Goal: Contribute content

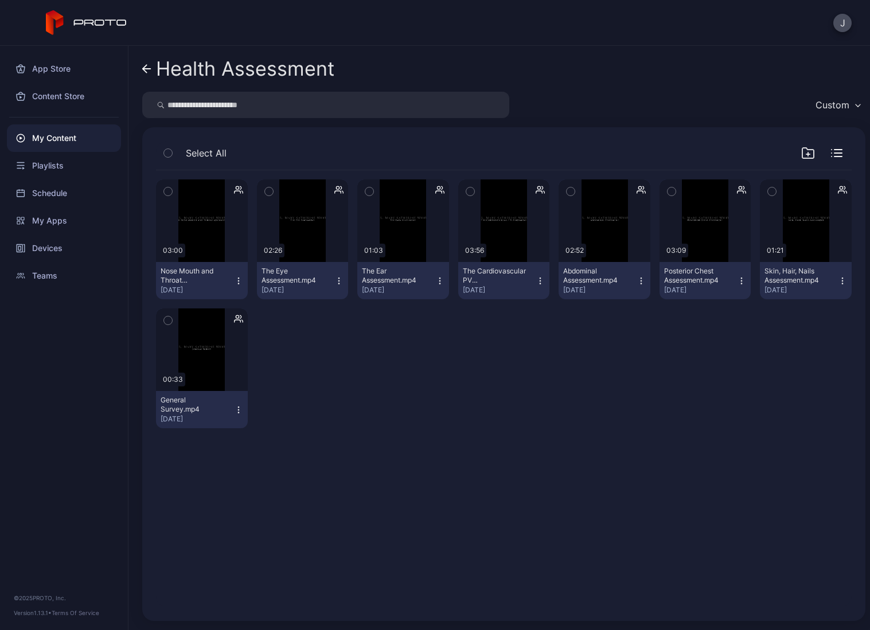
click at [151, 62] on link "Health Assessment" at bounding box center [238, 69] width 192 height 28
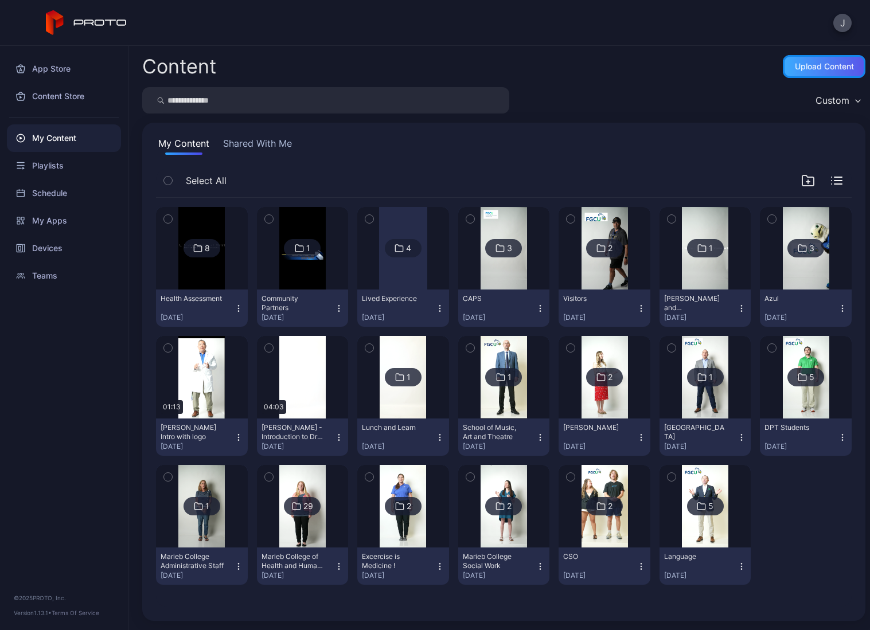
click at [805, 64] on div "Upload Content" at bounding box center [824, 66] width 59 height 9
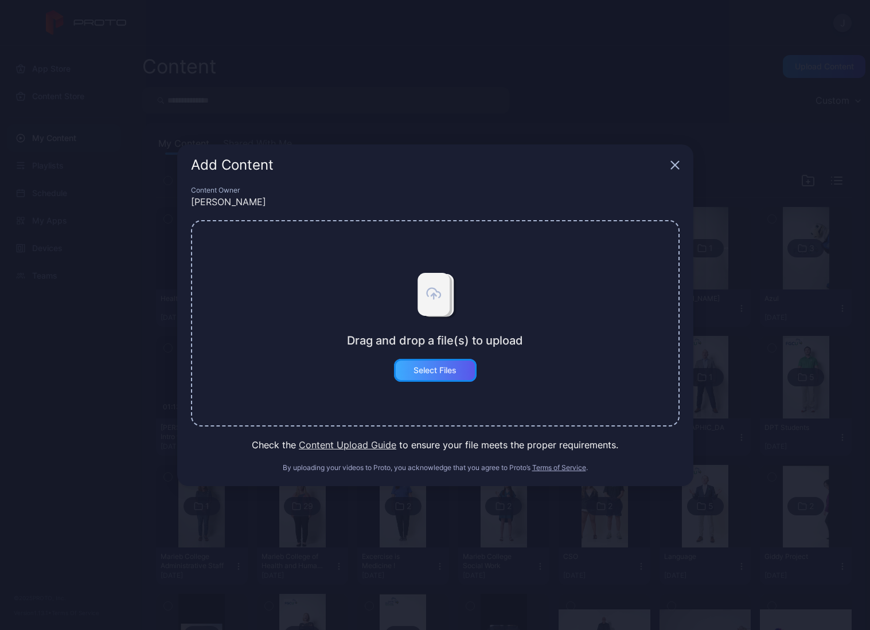
click at [425, 368] on div "Select Files" at bounding box center [435, 370] width 43 height 9
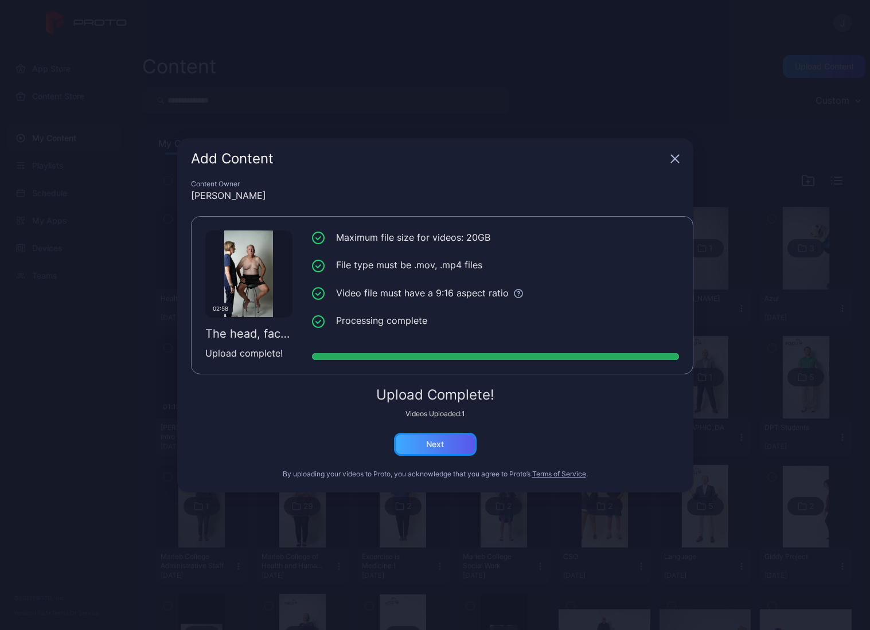
click at [430, 450] on div "Next" at bounding box center [435, 444] width 83 height 23
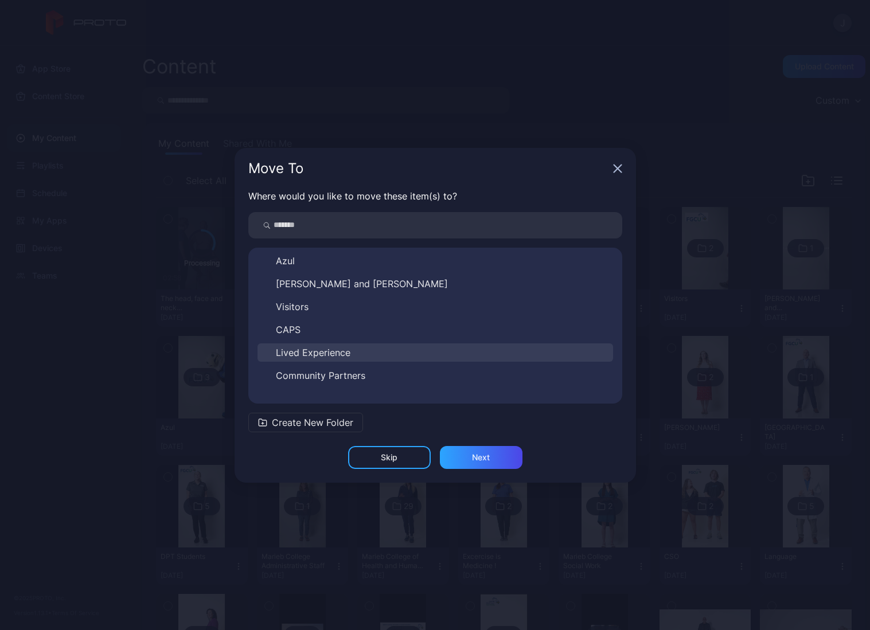
scroll to position [431, 0]
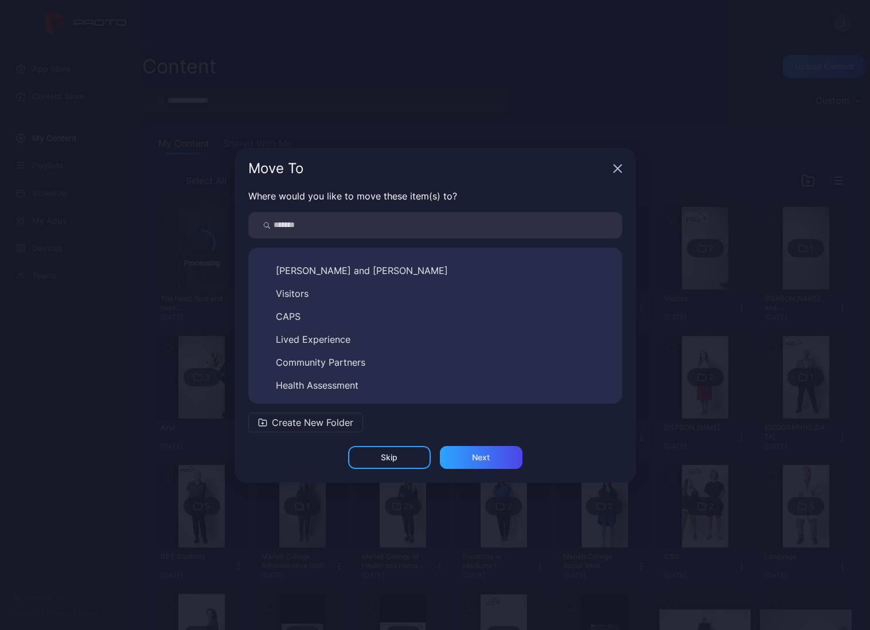
click at [354, 386] on span "Health Assessment" at bounding box center [317, 386] width 83 height 14
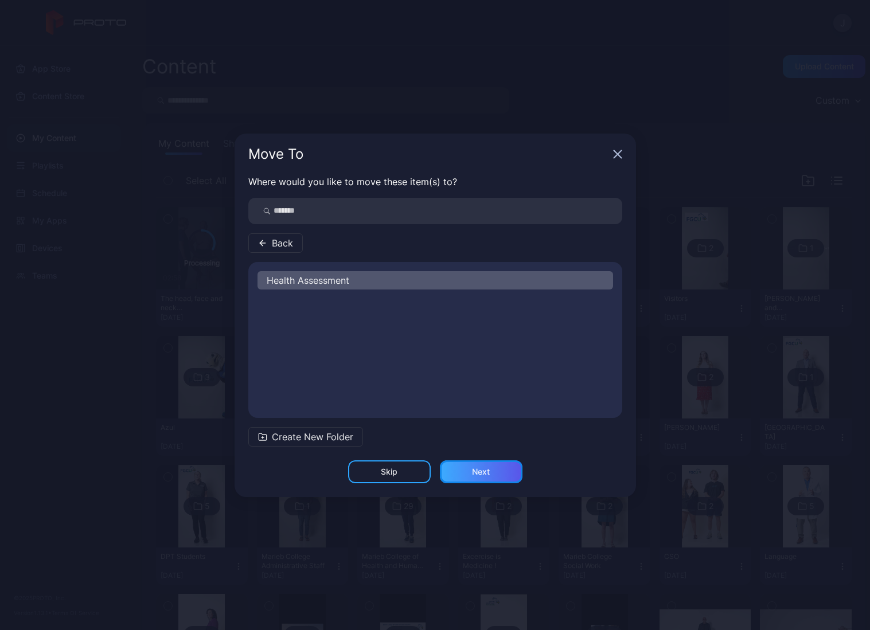
click at [470, 477] on div "Next" at bounding box center [481, 472] width 83 height 23
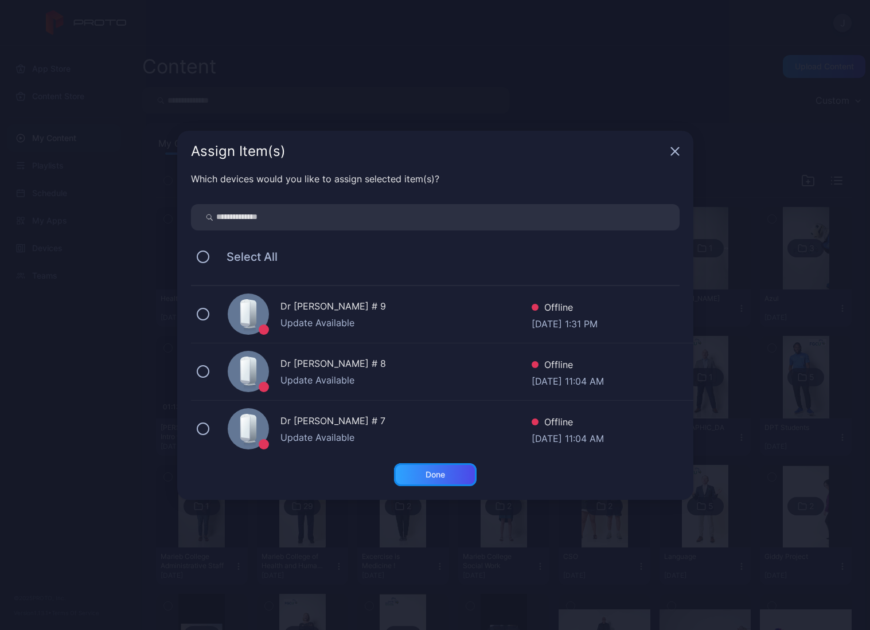
click at [427, 470] on div "Done" at bounding box center [436, 474] width 20 height 9
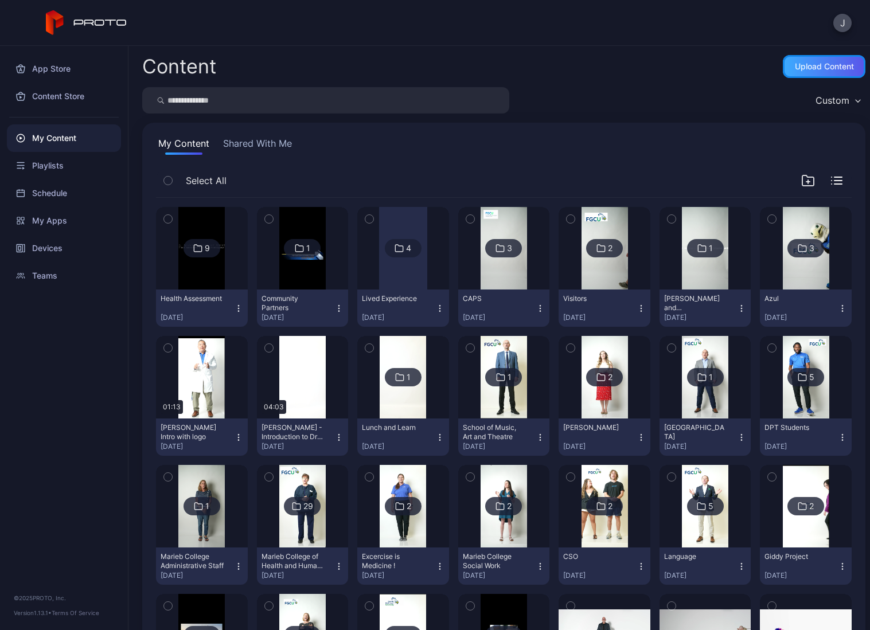
click at [813, 64] on div "Upload Content" at bounding box center [824, 66] width 59 height 9
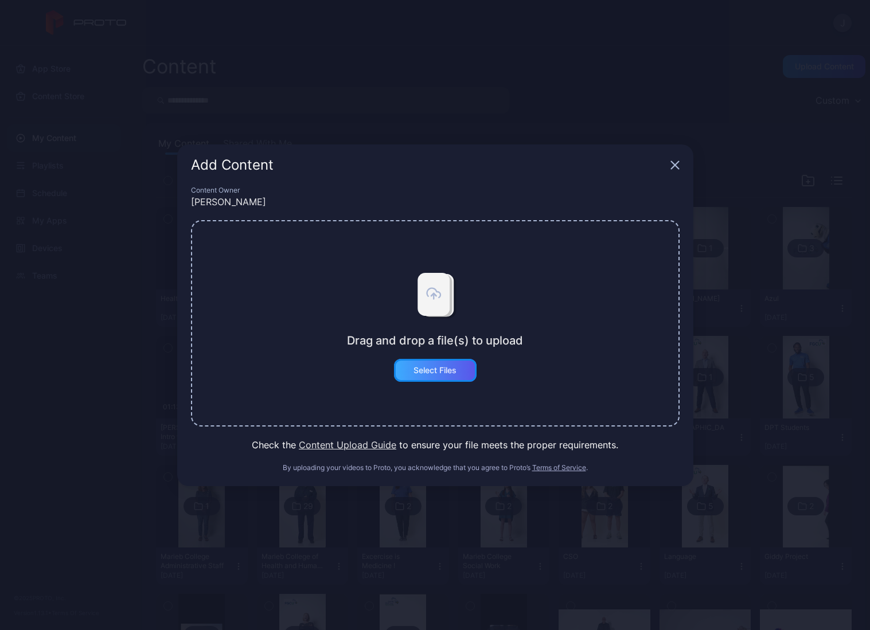
click at [431, 364] on div "Select Files" at bounding box center [435, 370] width 83 height 23
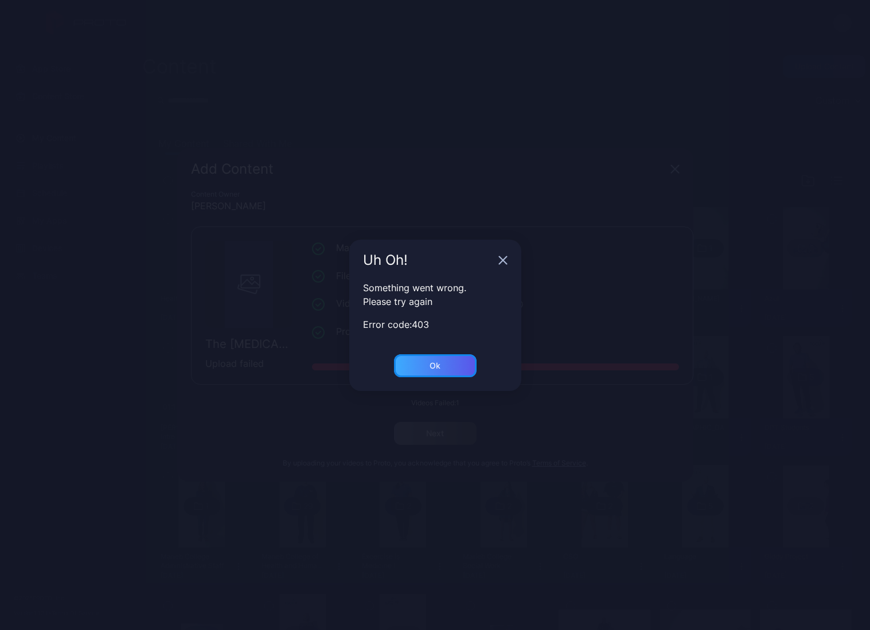
click at [443, 356] on div "Ok" at bounding box center [435, 365] width 83 height 23
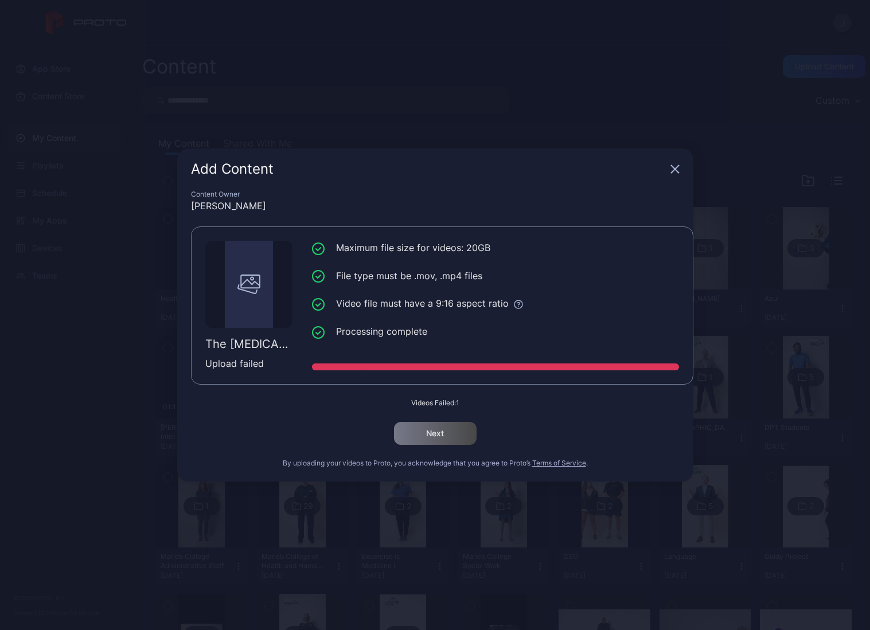
click at [668, 170] on div "Add Content" at bounding box center [435, 169] width 516 height 41
click at [673, 169] on icon "button" at bounding box center [675, 169] width 9 height 9
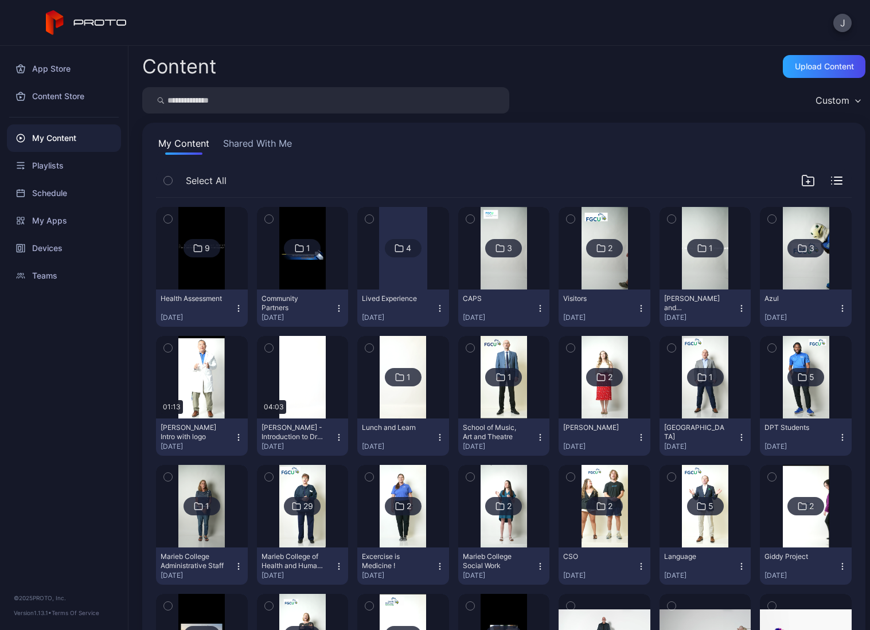
click at [196, 257] on div "9" at bounding box center [202, 248] width 37 height 18
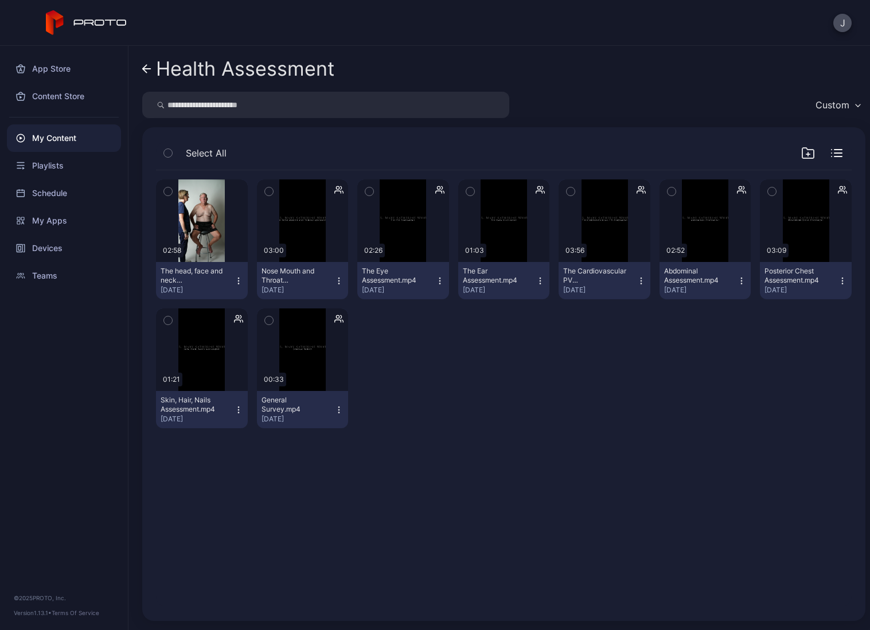
click at [149, 67] on icon at bounding box center [146, 69] width 9 height 10
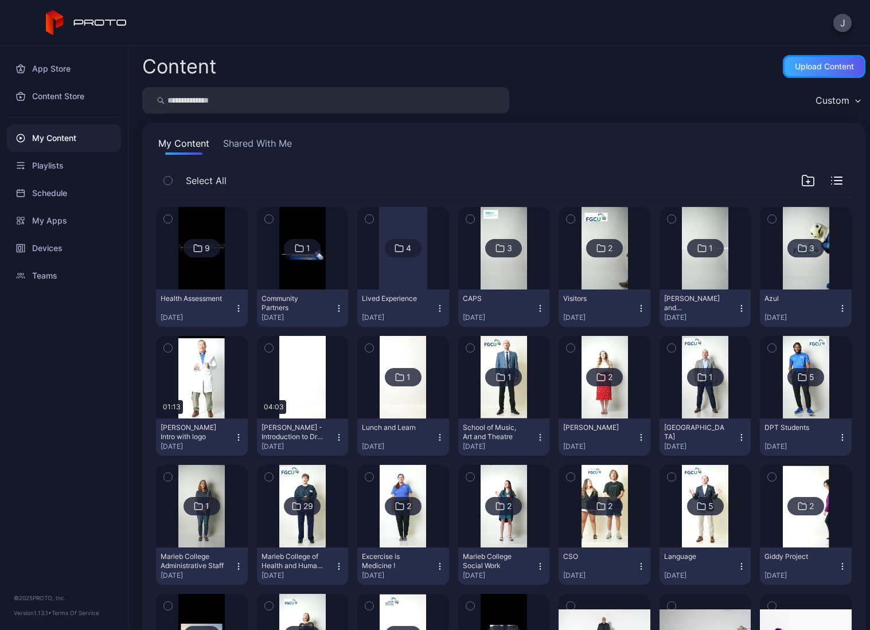
click at [788, 73] on div "Upload Content" at bounding box center [824, 66] width 83 height 23
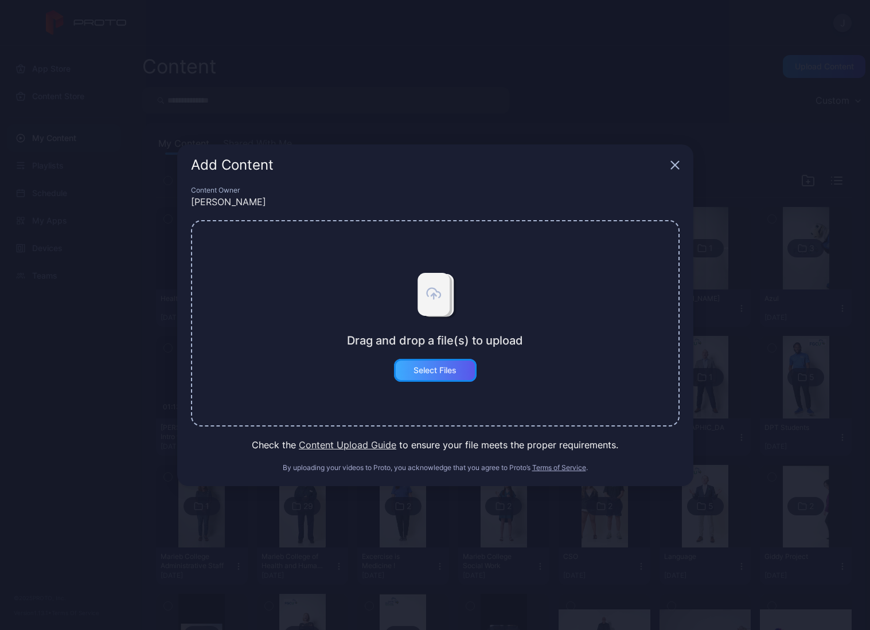
click at [409, 368] on div "Select Files" at bounding box center [435, 370] width 83 height 23
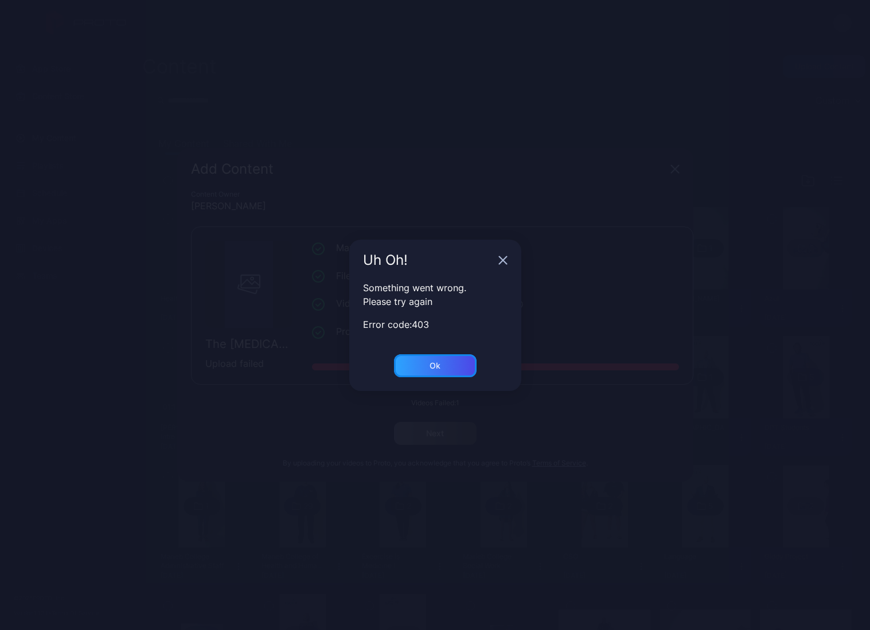
click at [437, 365] on div "Ok" at bounding box center [435, 365] width 11 height 9
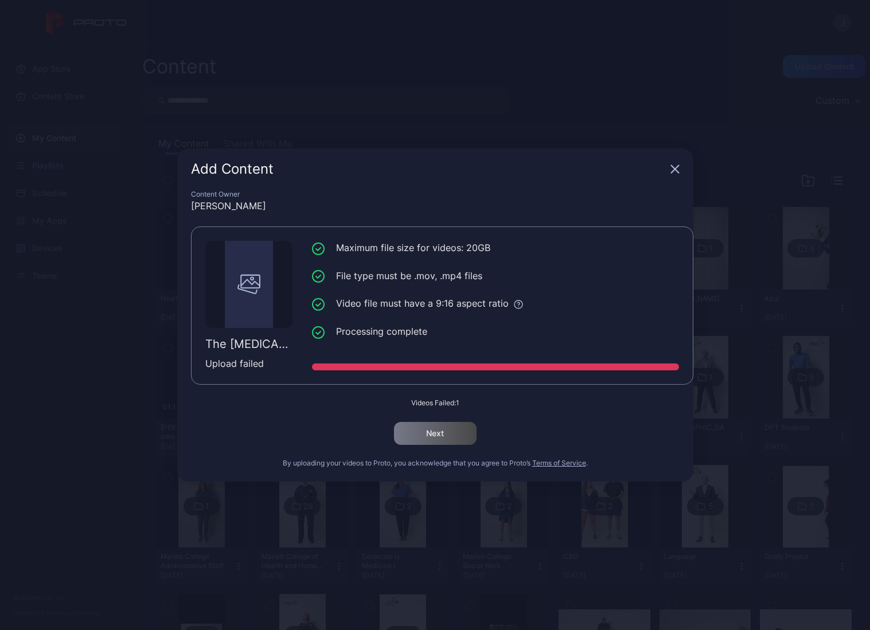
click at [671, 167] on div "Add Content" at bounding box center [435, 169] width 516 height 41
click at [672, 168] on icon "button" at bounding box center [675, 169] width 9 height 9
